Goal: Task Accomplishment & Management: Use online tool/utility

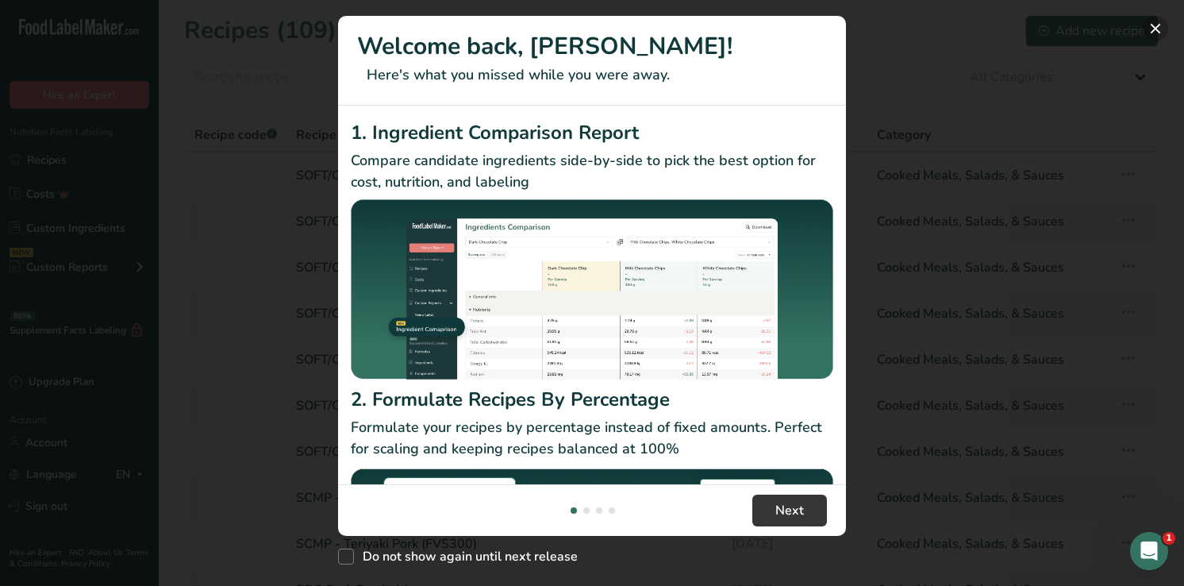
click at [1152, 29] on button "New Features" at bounding box center [1155, 28] width 25 height 25
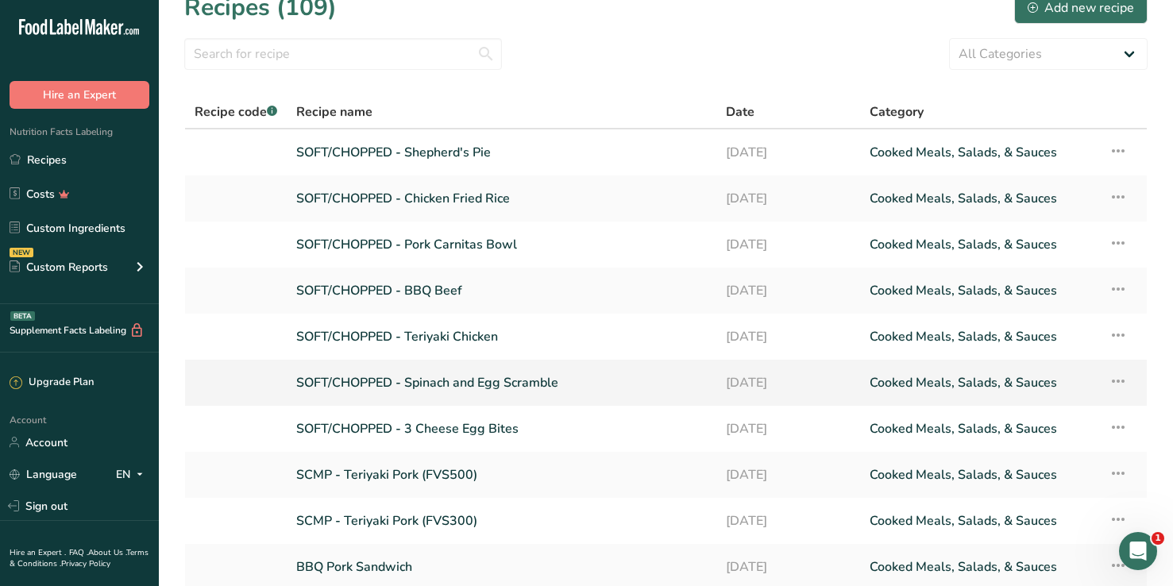
scroll to position [26, 0]
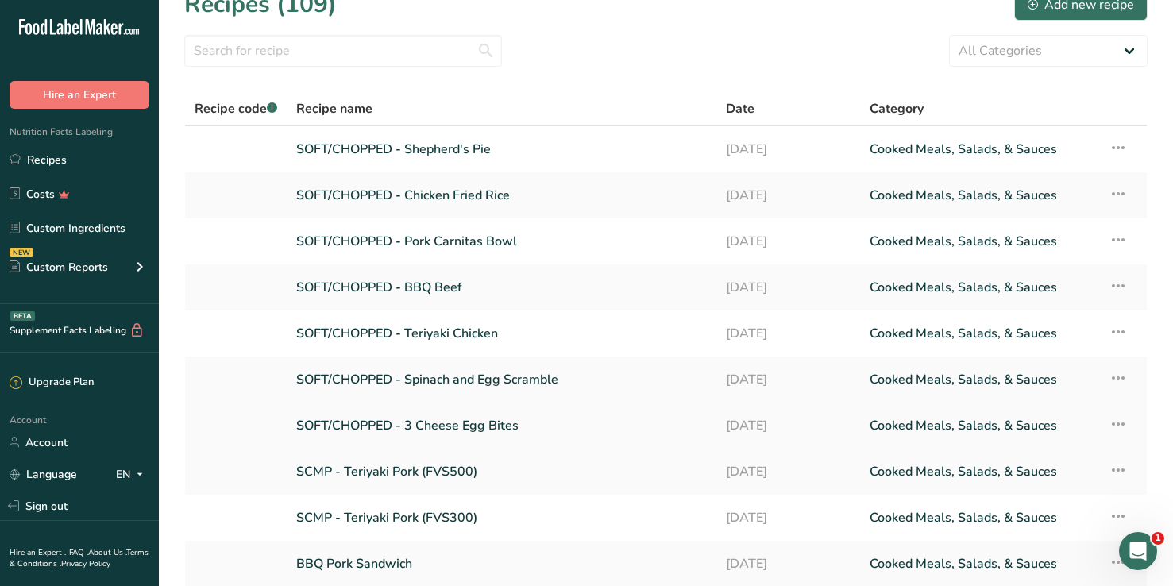
click at [466, 426] on link "SOFT/CHOPPED - 3 Cheese Egg Bites" at bounding box center [501, 425] width 410 height 33
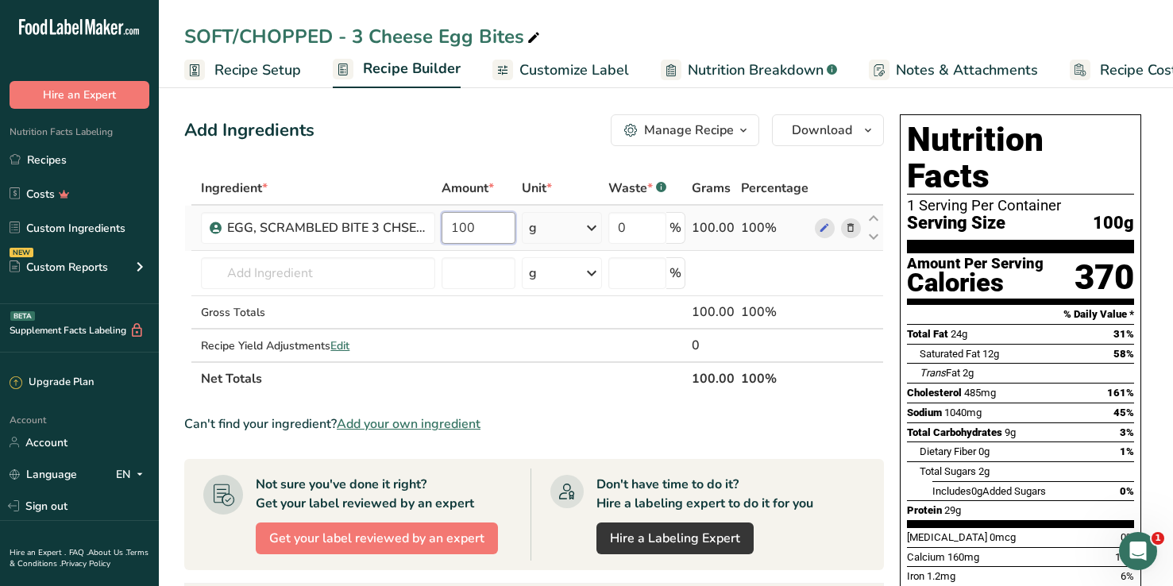
click at [477, 230] on input "100" at bounding box center [478, 228] width 74 height 32
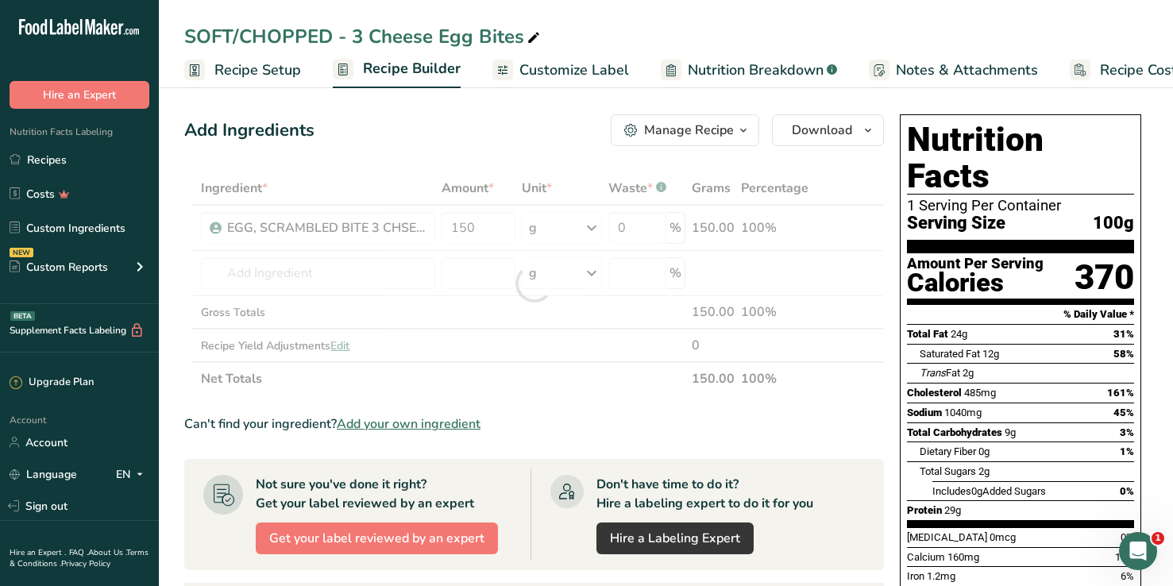
click at [493, 125] on div "Add Ingredients Manage Recipe Delete Recipe Duplicate Recipe Scale Recipe Save …" at bounding box center [533, 130] width 699 height 32
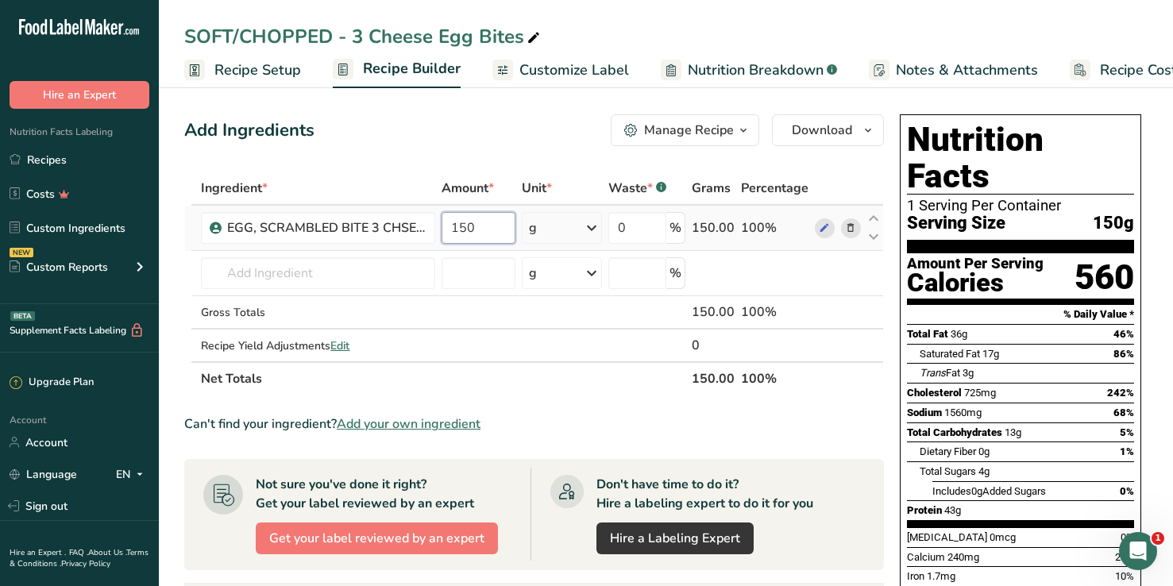
click at [480, 224] on input "150" at bounding box center [478, 228] width 74 height 32
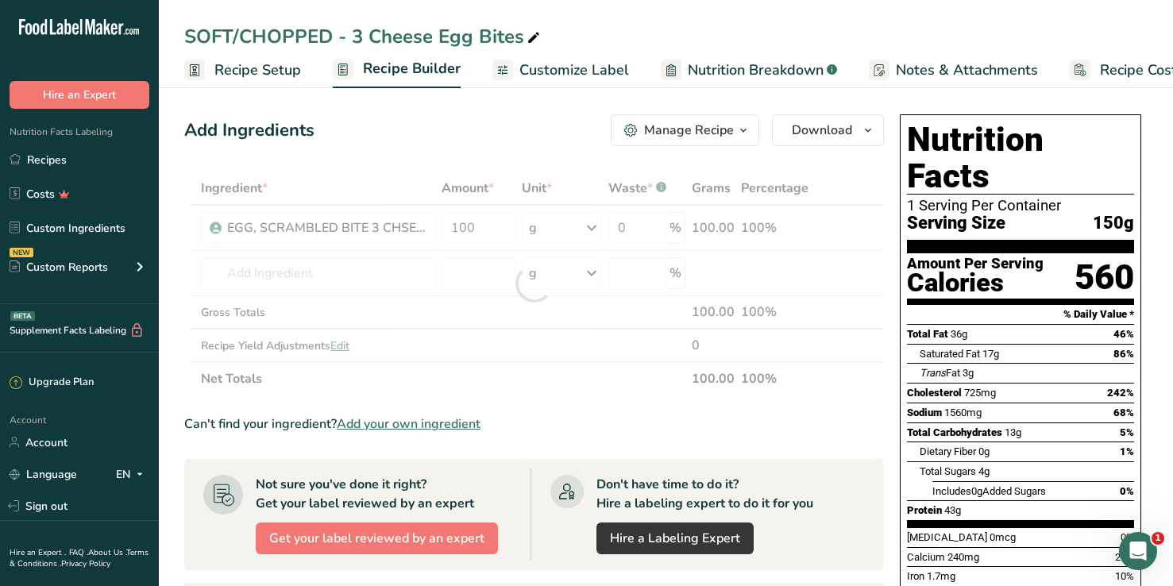
click at [547, 405] on section "Ingredient * Amount * Unit * Waste * .a-a{fill:#347362;}.b-a{fill:#fff;} Grams …" at bounding box center [533, 559] width 699 height 777
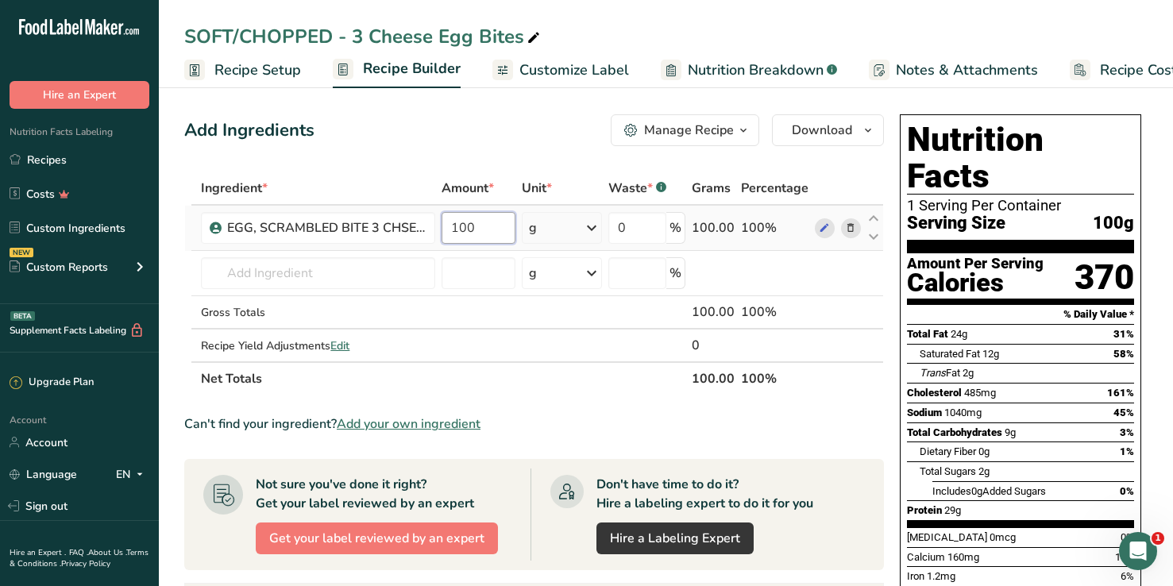
click at [479, 224] on input "100" at bounding box center [478, 228] width 74 height 32
type input "150"
click at [518, 162] on div "Add Ingredients Manage Recipe Delete Recipe Duplicate Recipe Scale Recipe Save …" at bounding box center [538, 552] width 709 height 888
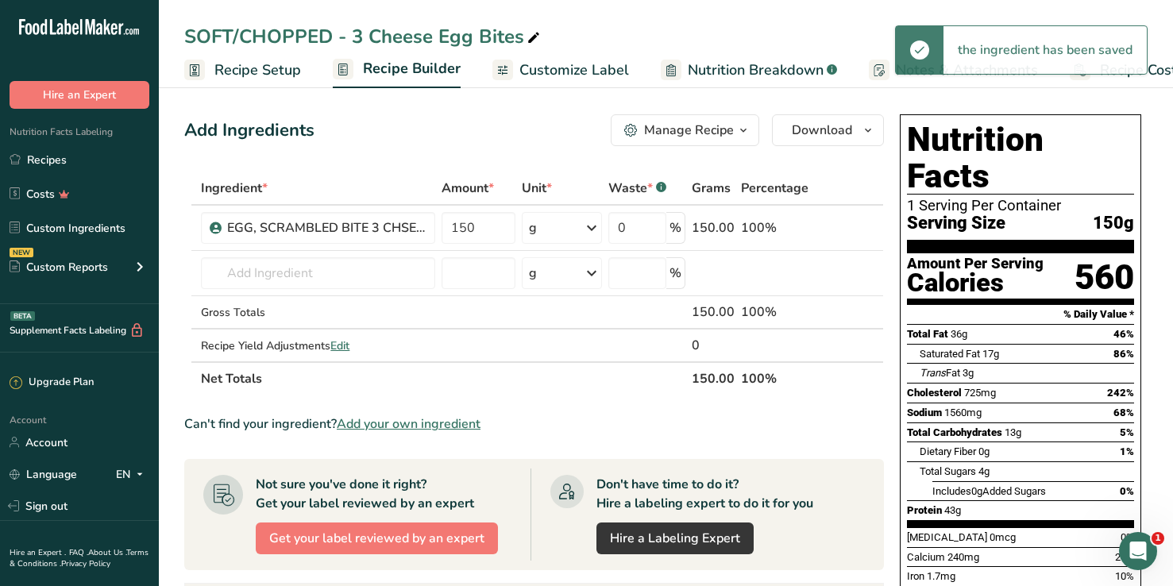
click at [551, 61] on span "Customize Label" at bounding box center [574, 70] width 110 height 21
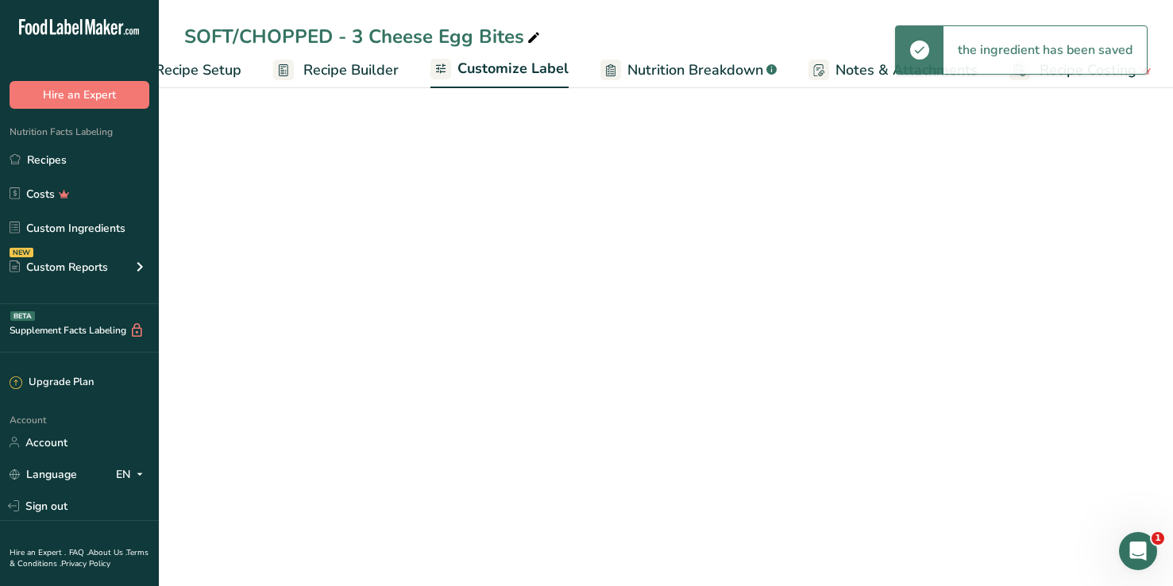
scroll to position [0, 64]
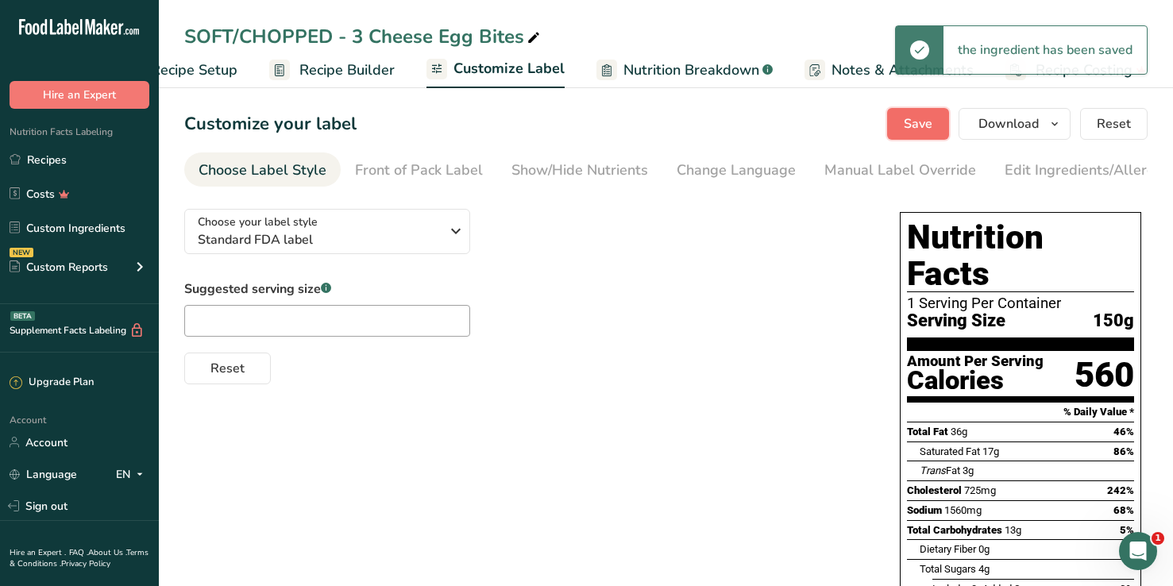
click at [949, 131] on button "Save" at bounding box center [918, 124] width 62 height 32
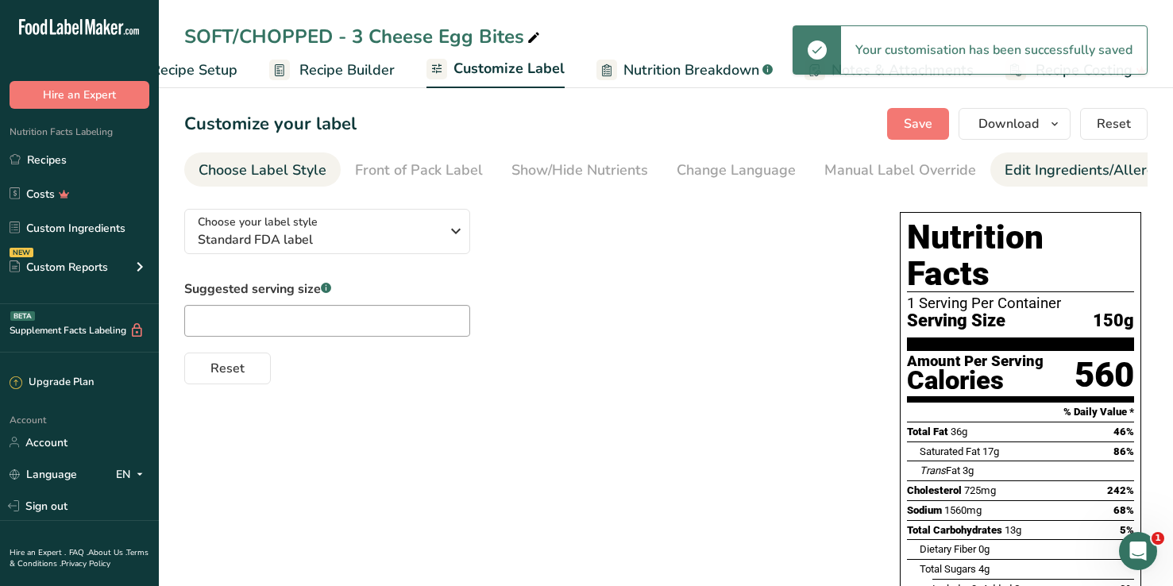
click at [1054, 171] on div "Edit Ingredients/Allergens List" at bounding box center [1105, 170] width 202 height 21
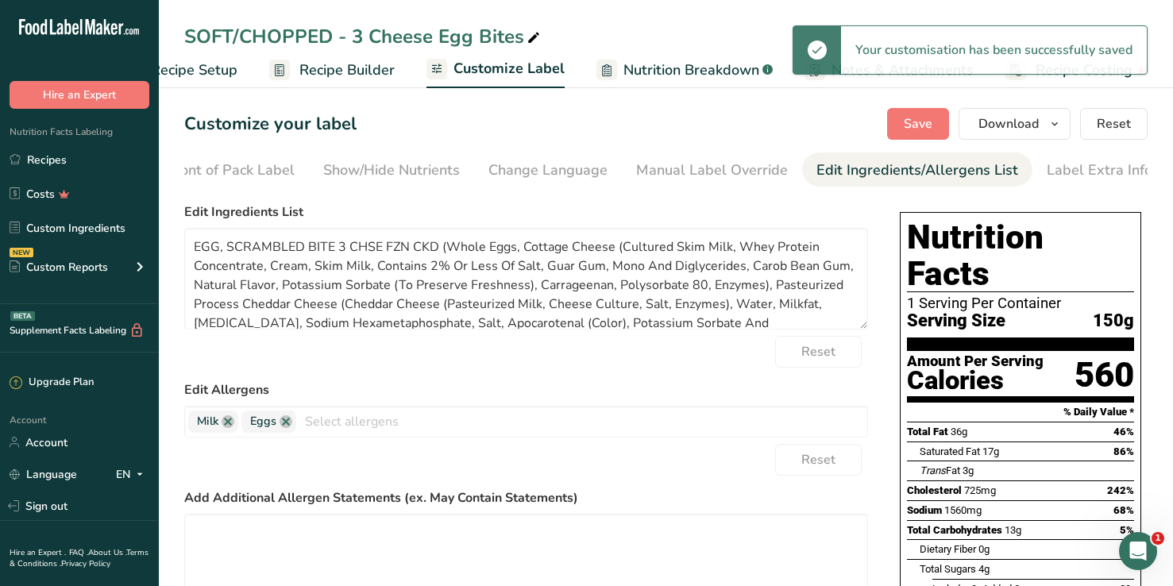
scroll to position [0, 191]
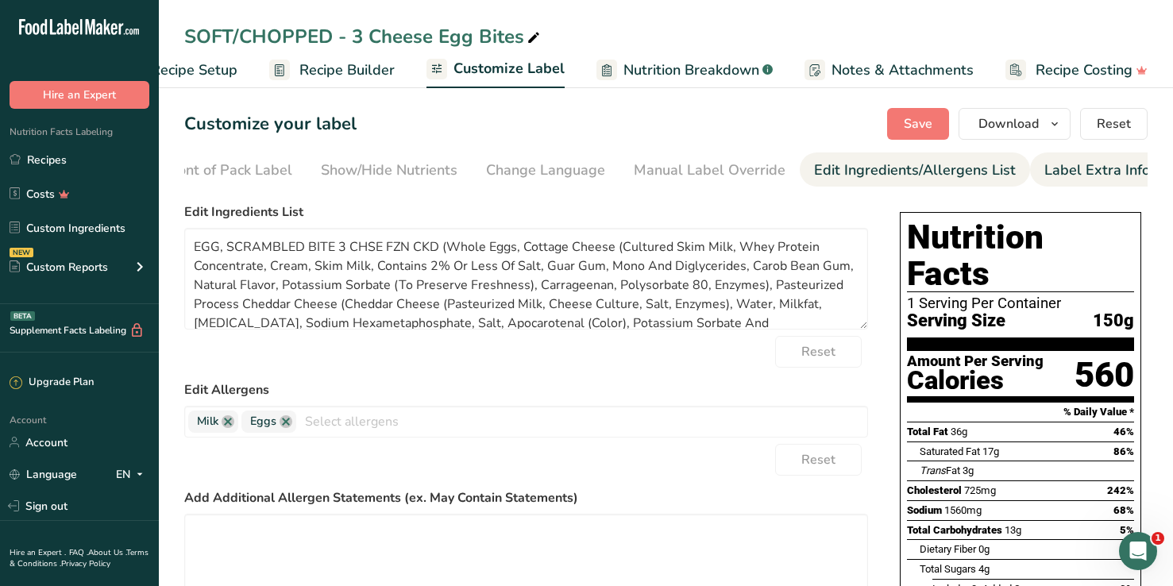
click at [1051, 175] on div "Label Extra Info" at bounding box center [1097, 170] width 106 height 21
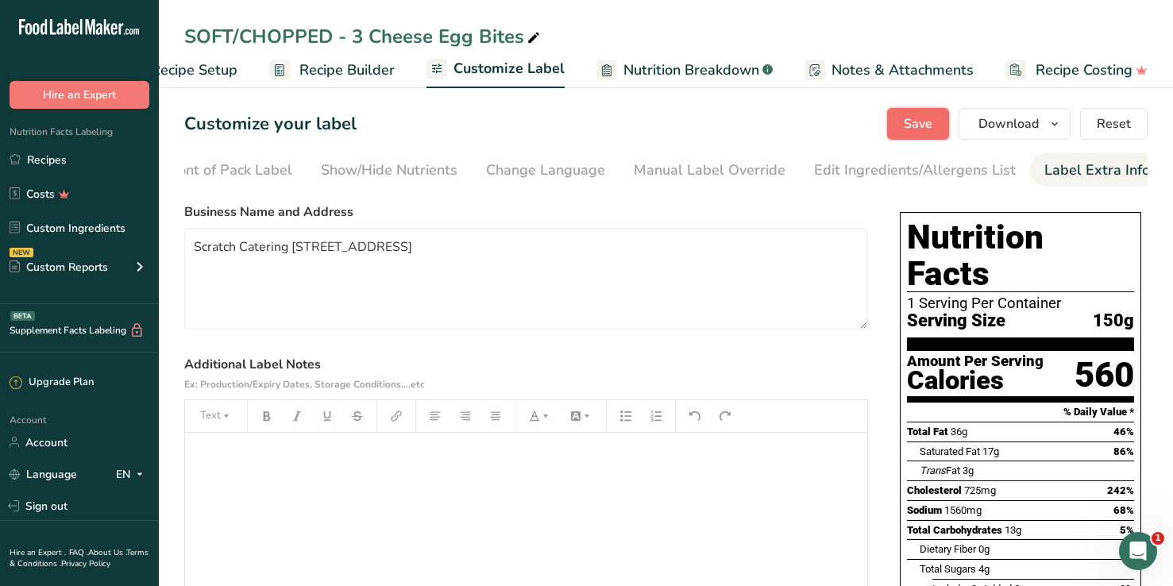
click at [920, 118] on span "Save" at bounding box center [917, 123] width 29 height 19
